Goal: Information Seeking & Learning: Learn about a topic

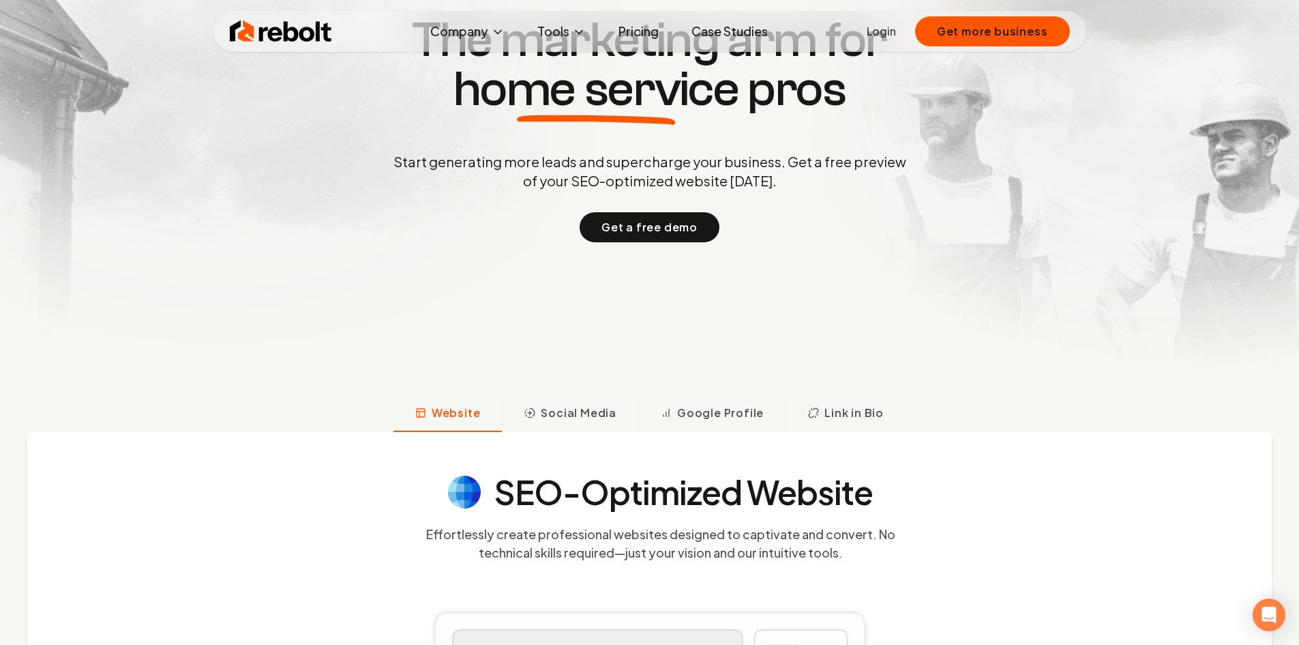
scroll to position [205, 0]
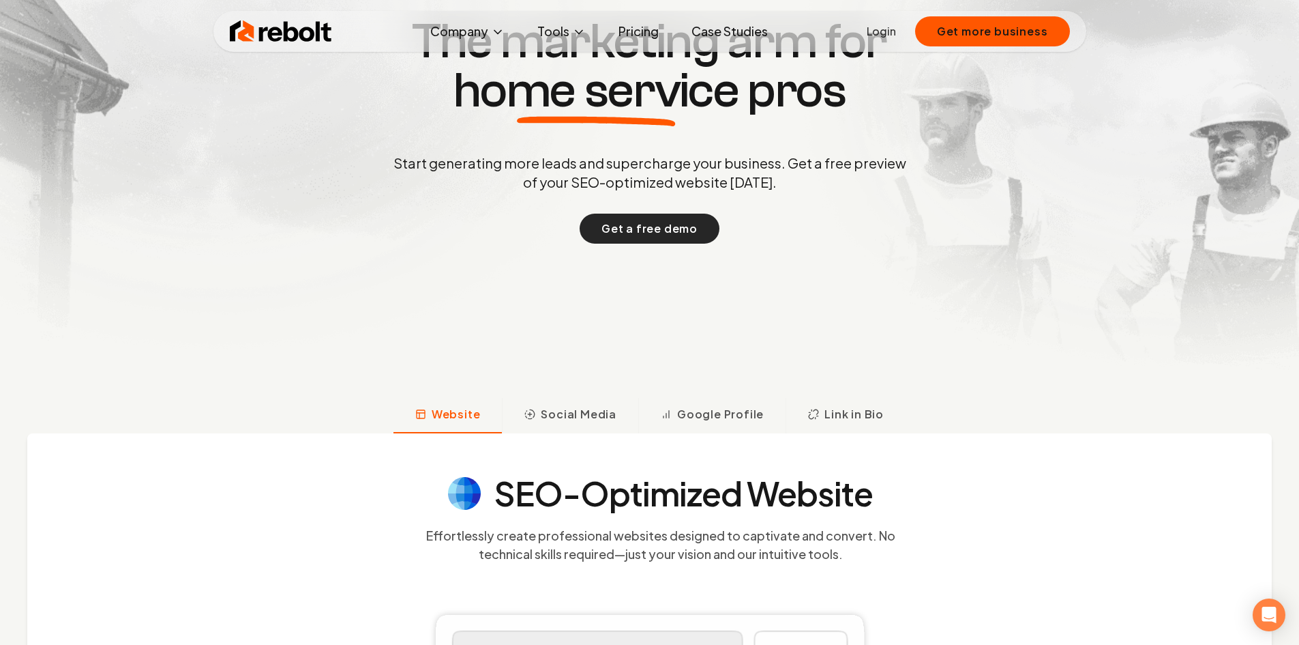
click at [668, 237] on button "Get a free demo" at bounding box center [650, 229] width 140 height 30
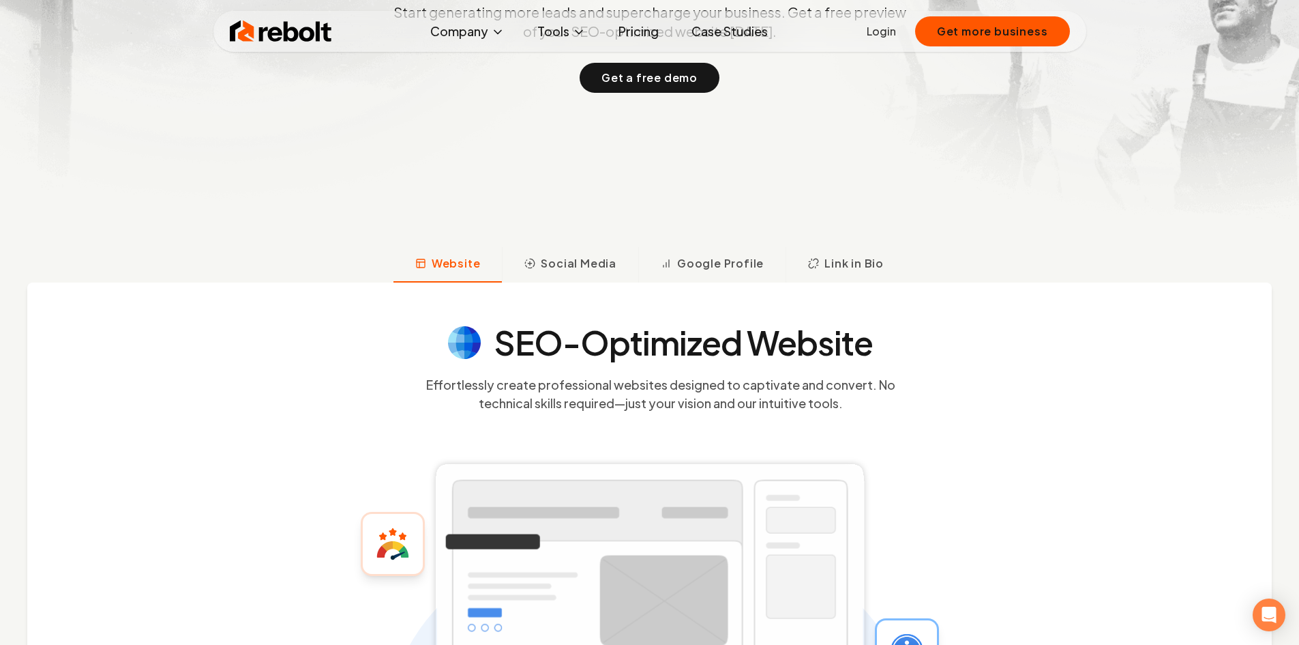
scroll to position [341, 0]
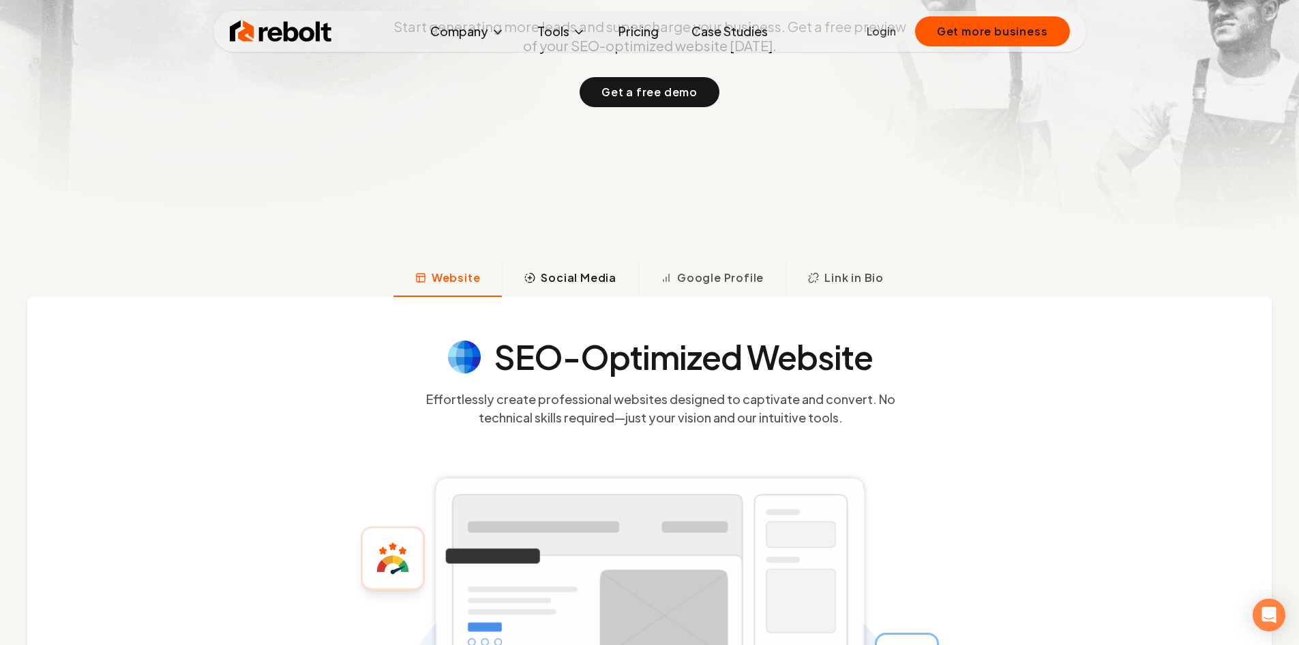
click at [588, 271] on span "Social Media" at bounding box center [579, 277] width 76 height 16
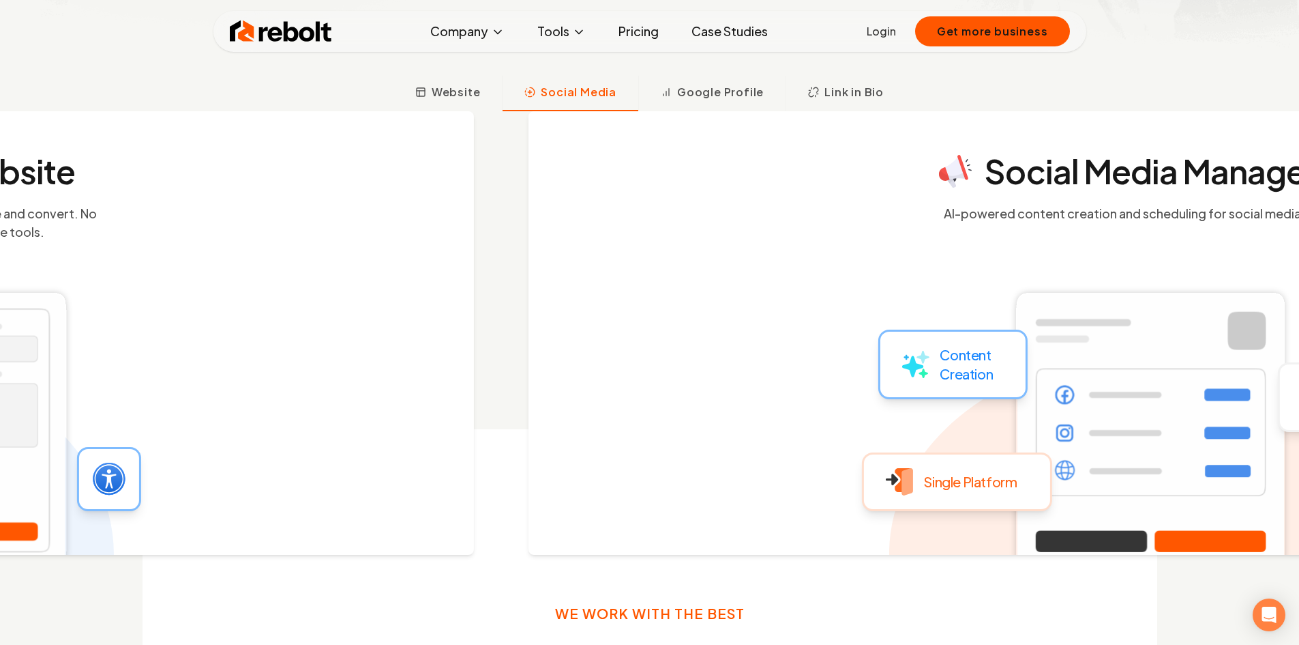
scroll to position [535, 0]
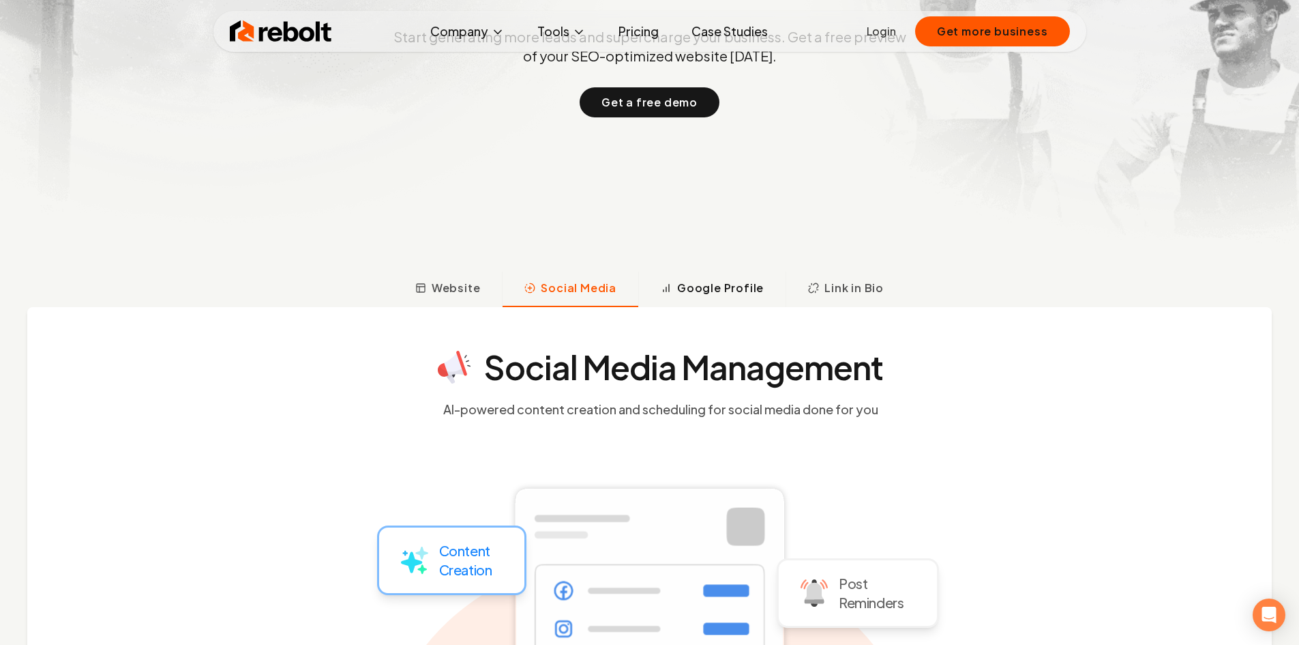
click at [700, 289] on span "Google Profile" at bounding box center [720, 288] width 87 height 16
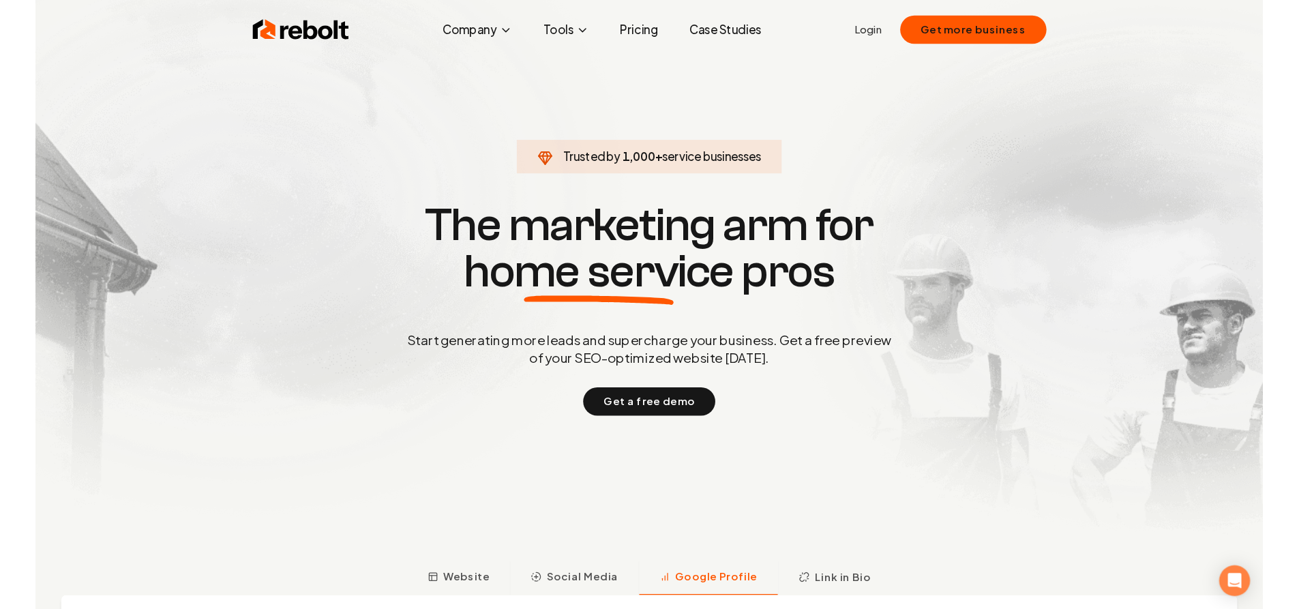
scroll to position [0, 0]
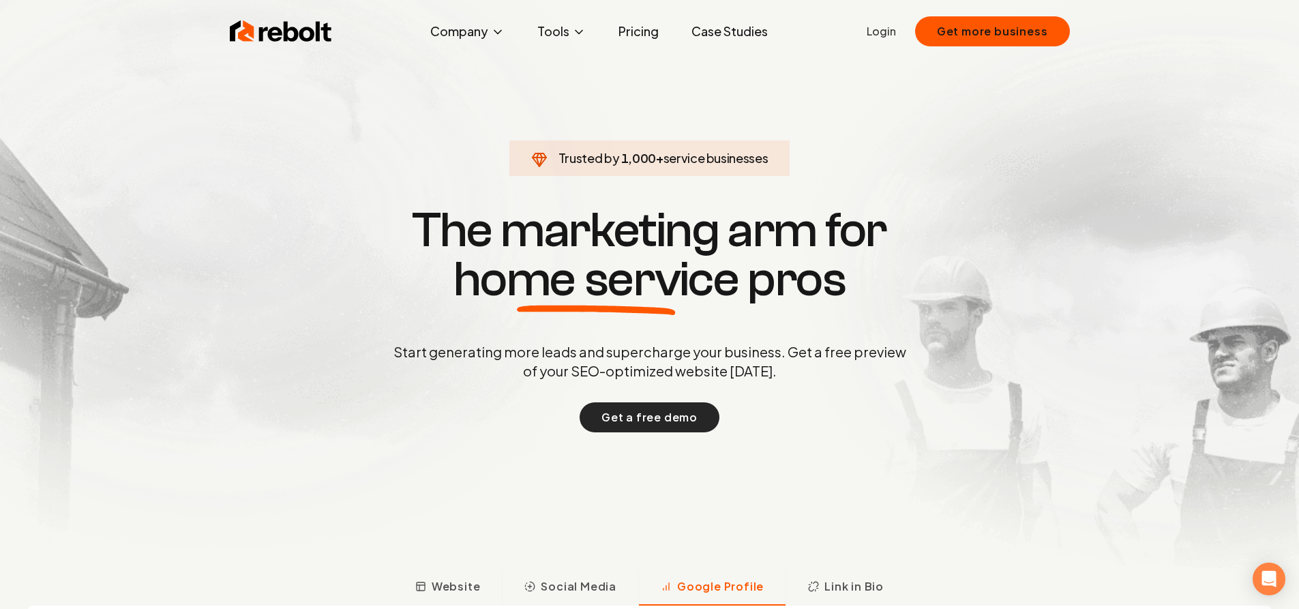
click at [661, 422] on button "Get a free demo" at bounding box center [650, 417] width 140 height 30
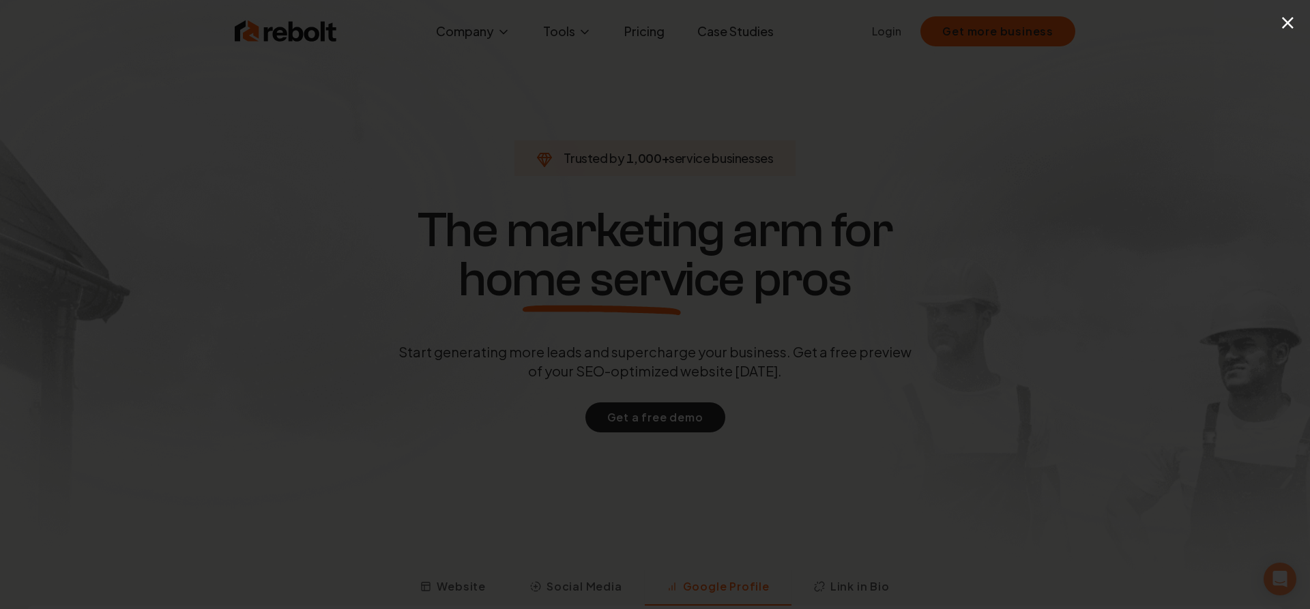
click at [1291, 18] on button "×" at bounding box center [1287, 22] width 17 height 31
